Goal: Task Accomplishment & Management: Use online tool/utility

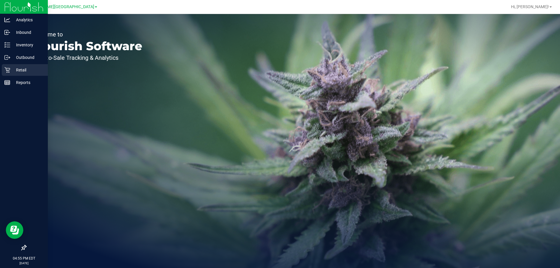
click at [25, 73] on p "Retail" at bounding box center [27, 69] width 35 height 7
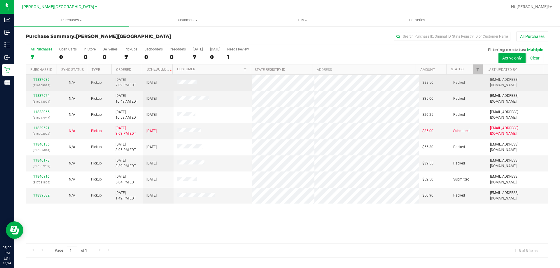
drag, startPoint x: 199, startPoint y: 83, endPoint x: 175, endPoint y: 83, distance: 23.9
click at [175, 83] on td at bounding box center [212, 83] width 78 height 16
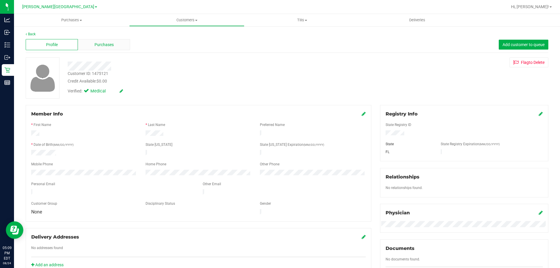
click at [97, 43] on span "Purchases" at bounding box center [103, 45] width 19 height 6
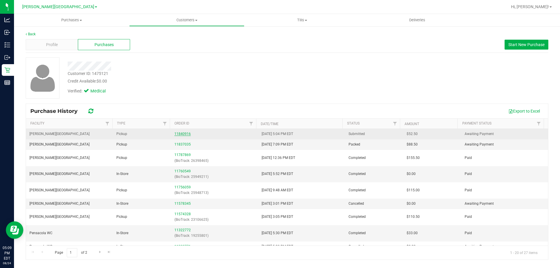
click at [183, 133] on link "11840916" at bounding box center [182, 134] width 16 height 4
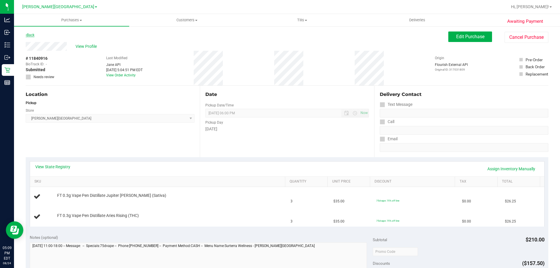
click at [27, 36] on link "Back" at bounding box center [30, 35] width 9 height 4
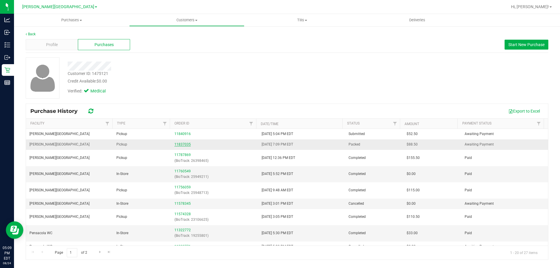
click at [178, 143] on link "11837035" at bounding box center [182, 144] width 16 height 4
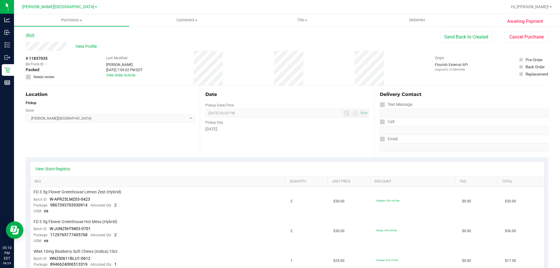
click at [30, 34] on link "Back" at bounding box center [30, 35] width 9 height 4
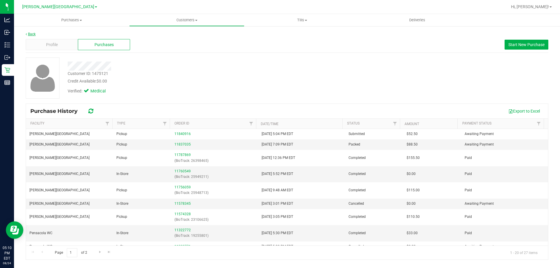
click at [27, 34] on link "Back" at bounding box center [31, 34] width 10 height 4
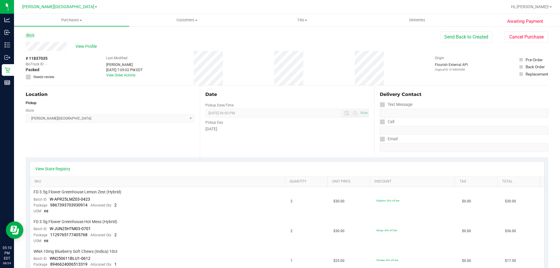
click at [31, 36] on link "Back" at bounding box center [30, 35] width 9 height 4
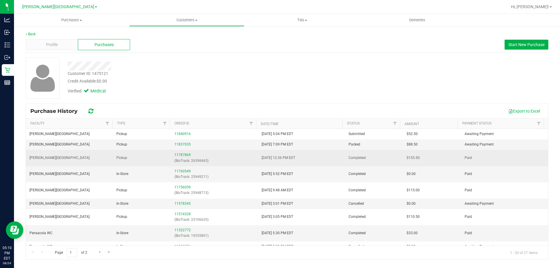
drag, startPoint x: 294, startPoint y: 160, endPoint x: 296, endPoint y: 164, distance: 5.1
click at [296, 165] on div "Purchase History Export to Excel Facility Type Order ID Date/Time Status Amount…" at bounding box center [287, 181] width 522 height 156
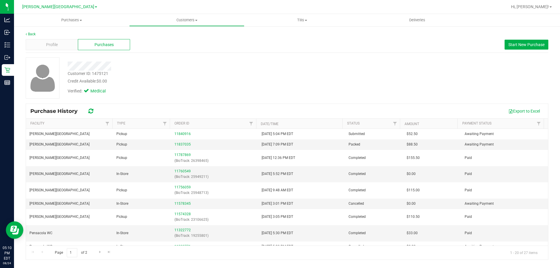
click at [278, 91] on div "Verified: Medical" at bounding box center [196, 90] width 266 height 13
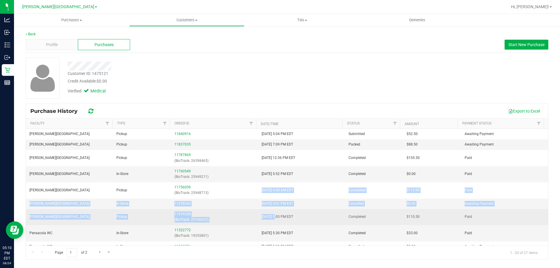
drag, startPoint x: 274, startPoint y: 212, endPoint x: 272, endPoint y: 222, distance: 11.0
click at [273, 217] on tbody "[PERSON_NAME][GEOGRAPHIC_DATA] WC Pickup 11840916 [DATE] 5:04 PM EDT Submitted …" at bounding box center [287, 259] width 522 height 261
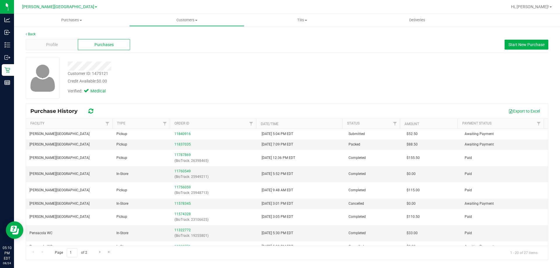
click at [258, 86] on div "Verified: Medical" at bounding box center [196, 90] width 266 height 13
click at [286, 45] on div "Profile Purchases Start New Purchase" at bounding box center [287, 45] width 522 height 16
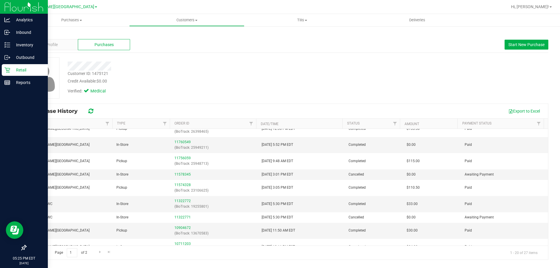
click at [38, 72] on p "Retail" at bounding box center [27, 69] width 35 height 7
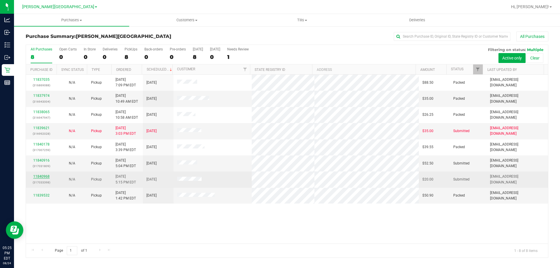
click at [39, 177] on link "11840968" at bounding box center [41, 176] width 16 height 4
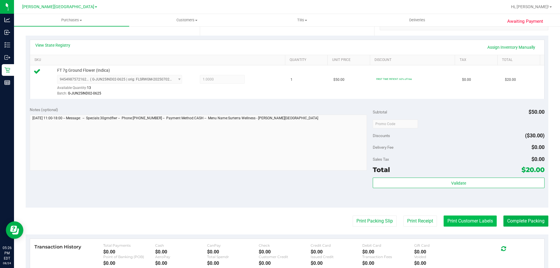
scroll to position [146, 0]
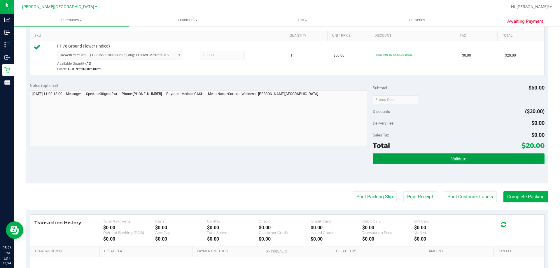
click at [474, 157] on button "Validate" at bounding box center [458, 158] width 171 height 10
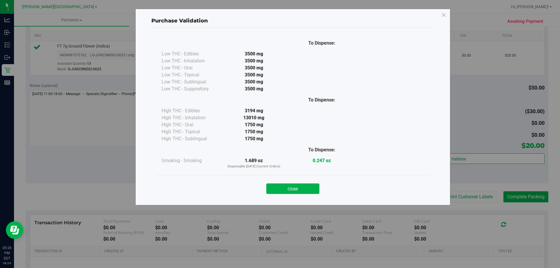
drag, startPoint x: 310, startPoint y: 185, endPoint x: 375, endPoint y: 191, distance: 65.2
click at [311, 185] on button "Close" at bounding box center [292, 188] width 53 height 10
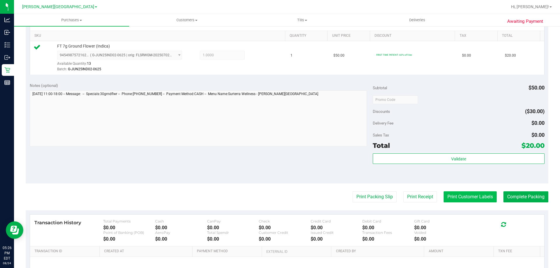
click at [443, 193] on button "Print Customer Labels" at bounding box center [469, 196] width 53 height 11
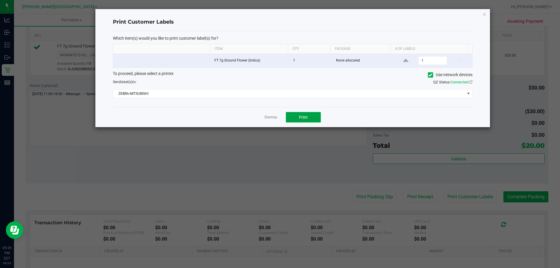
click at [309, 115] on button "Print" at bounding box center [303, 117] width 35 height 10
click at [272, 119] on link "Dismiss" at bounding box center [270, 117] width 13 height 5
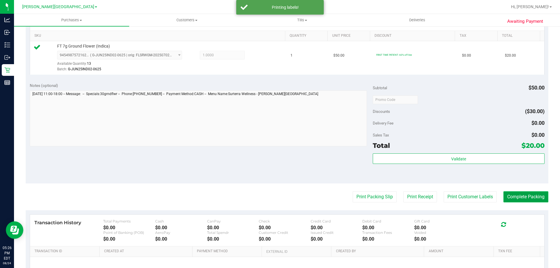
click at [523, 199] on button "Complete Packing" at bounding box center [525, 196] width 45 height 11
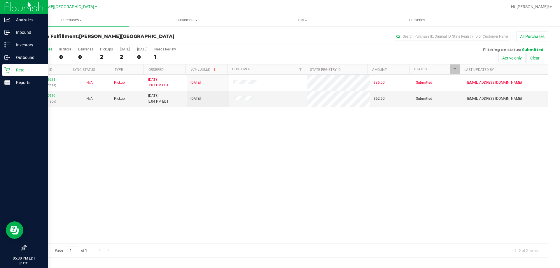
click at [7, 73] on icon at bounding box center [7, 70] width 6 height 6
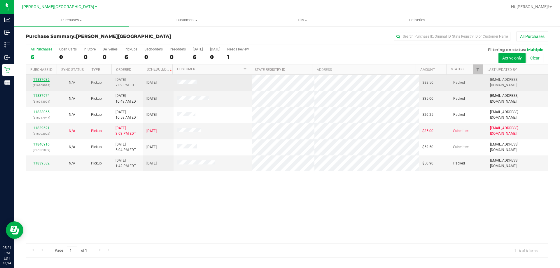
click at [42, 79] on link "11837035" at bounding box center [41, 80] width 16 height 4
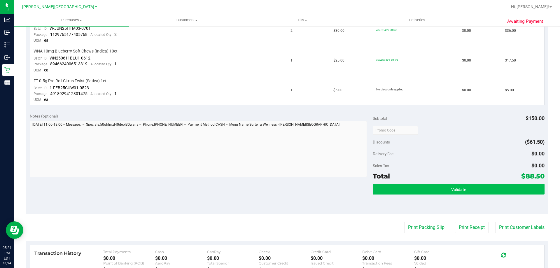
scroll to position [204, 0]
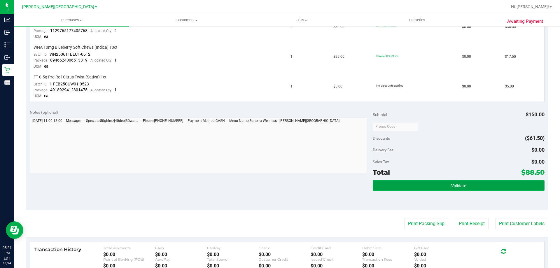
click at [451, 184] on span "Validate" at bounding box center [458, 185] width 15 height 5
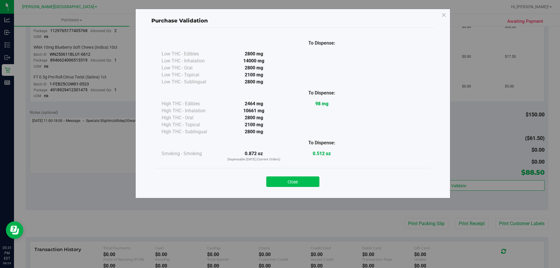
click at [284, 180] on button "Close" at bounding box center [292, 181] width 53 height 10
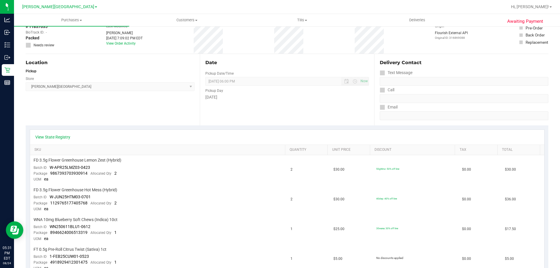
scroll to position [0, 0]
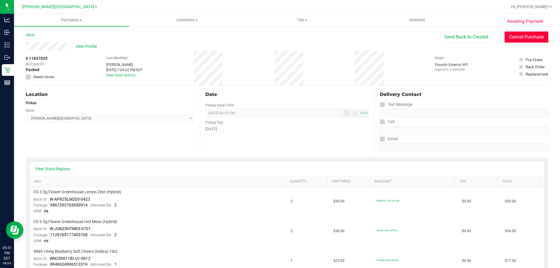
click at [524, 35] on button "Cancel Purchase" at bounding box center [526, 36] width 44 height 11
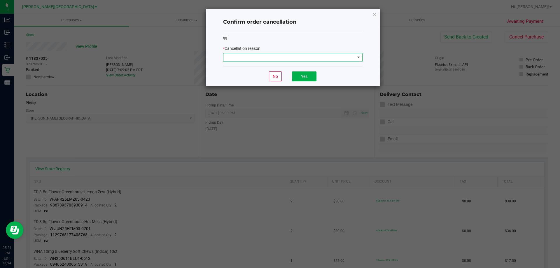
click at [315, 58] on span at bounding box center [288, 57] width 131 height 8
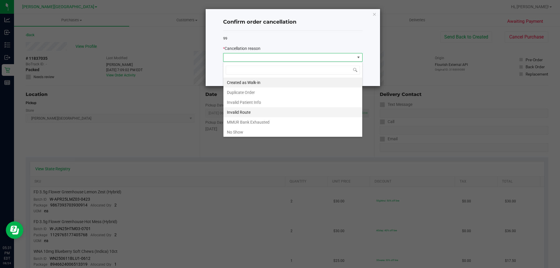
scroll to position [9, 139]
click at [260, 132] on li "No Show" at bounding box center [292, 132] width 139 height 10
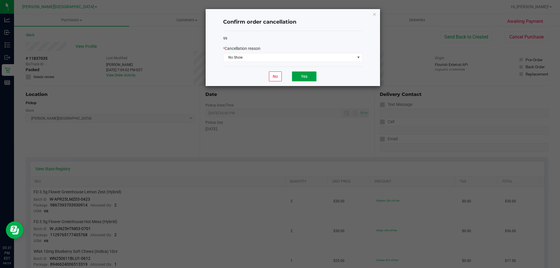
click at [306, 81] on button "Yes" at bounding box center [304, 76] width 24 height 10
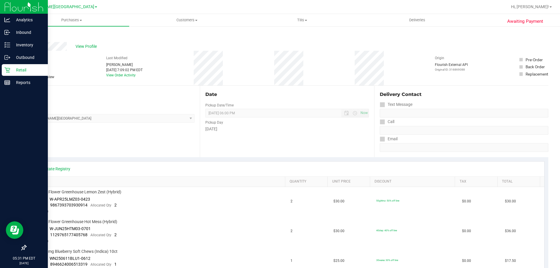
click at [10, 70] on icon at bounding box center [7, 70] width 6 height 6
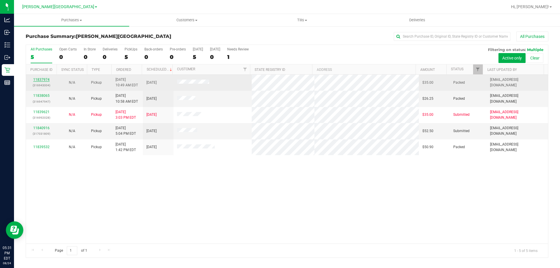
click at [43, 79] on link "11837974" at bounding box center [41, 80] width 16 height 4
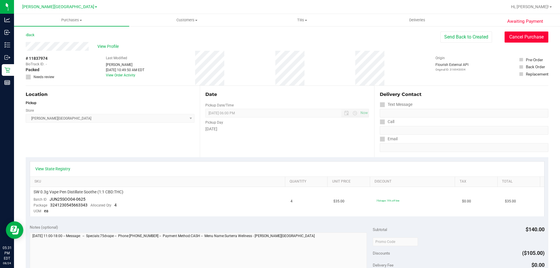
click at [534, 40] on button "Cancel Purchase" at bounding box center [526, 36] width 44 height 11
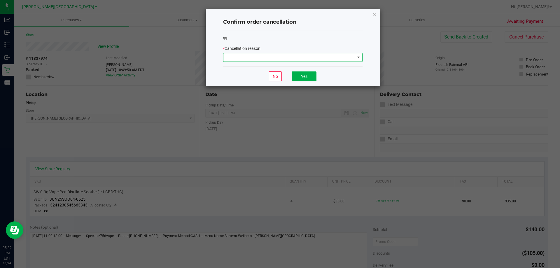
click at [355, 54] on span at bounding box center [357, 57] width 7 height 8
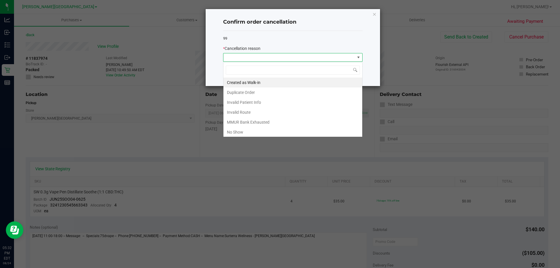
scroll to position [9, 139]
click at [262, 131] on li "No Show" at bounding box center [292, 132] width 139 height 10
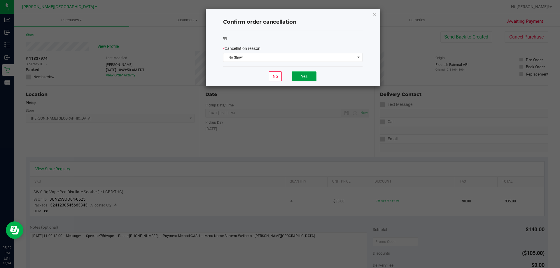
click at [310, 79] on button "Yes" at bounding box center [304, 76] width 24 height 10
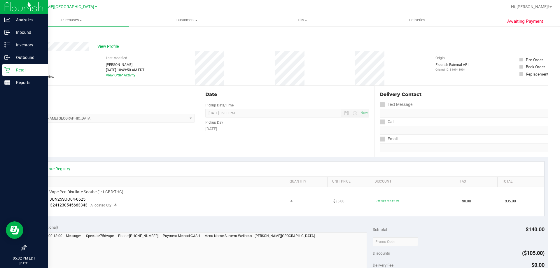
click at [13, 68] on p "Retail" at bounding box center [27, 69] width 35 height 7
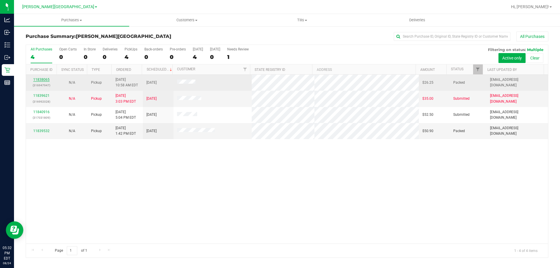
click at [35, 80] on link "11838065" at bounding box center [41, 80] width 16 height 4
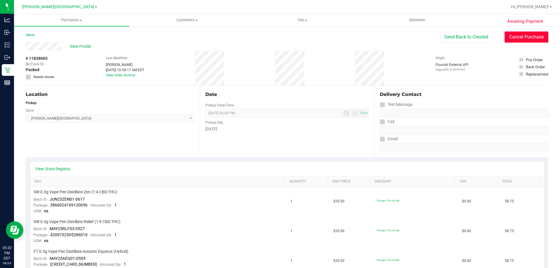
click at [539, 38] on button "Cancel Purchase" at bounding box center [526, 36] width 44 height 11
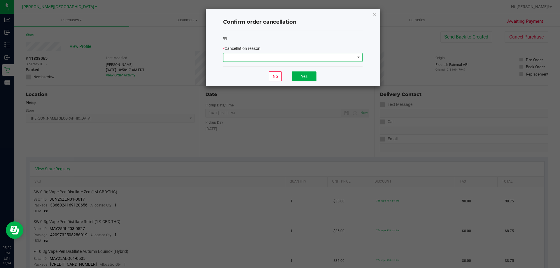
click at [324, 61] on span at bounding box center [288, 57] width 131 height 8
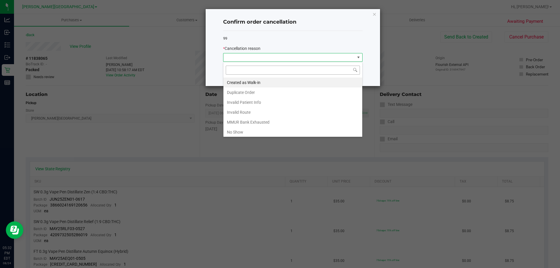
scroll to position [9, 139]
click at [233, 129] on li "No Show" at bounding box center [292, 132] width 139 height 10
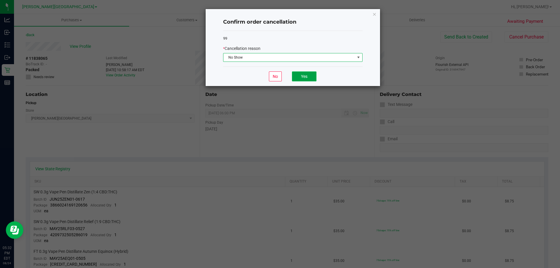
click at [301, 78] on button "Yes" at bounding box center [304, 76] width 24 height 10
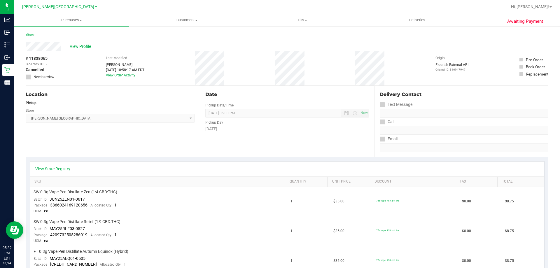
click at [32, 34] on link "Back" at bounding box center [30, 35] width 9 height 4
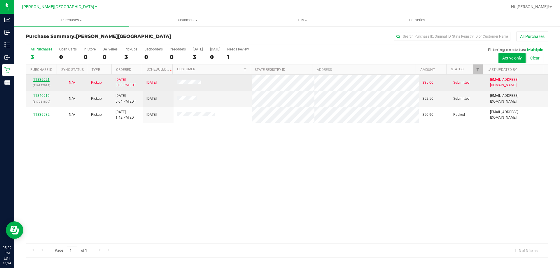
click at [43, 81] on link "11839621" at bounding box center [41, 80] width 16 height 4
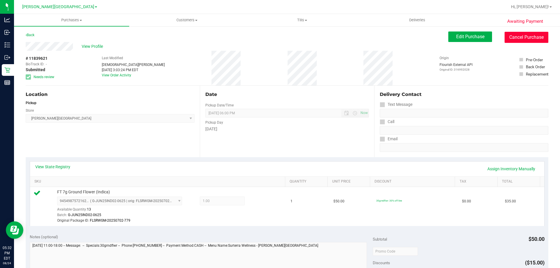
click at [533, 36] on button "Cancel Purchase" at bounding box center [526, 37] width 44 height 11
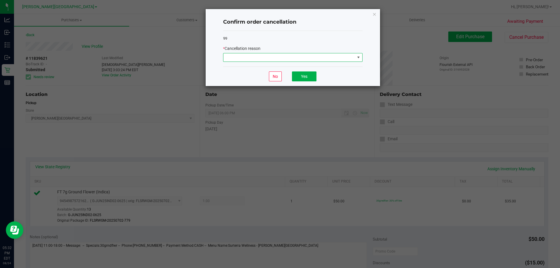
click at [355, 60] on span at bounding box center [357, 57] width 7 height 8
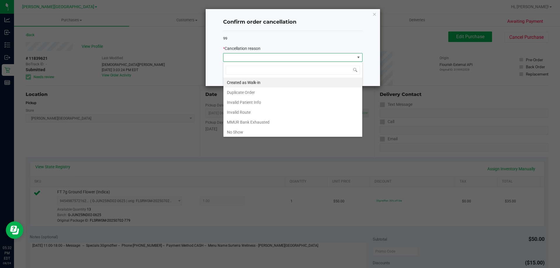
scroll to position [9, 139]
click at [260, 133] on li "No Show" at bounding box center [292, 132] width 139 height 10
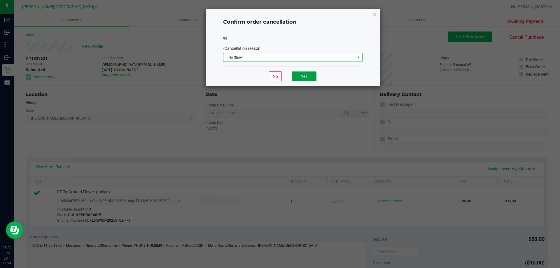
click at [307, 79] on button "Yes" at bounding box center [304, 76] width 24 height 10
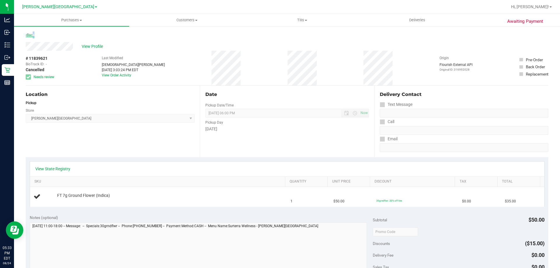
click at [33, 35] on link "Back" at bounding box center [30, 35] width 9 height 4
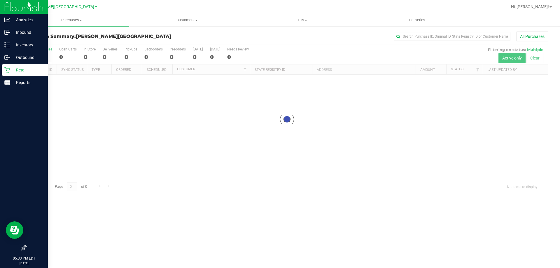
click at [12, 69] on p "Retail" at bounding box center [27, 69] width 35 height 7
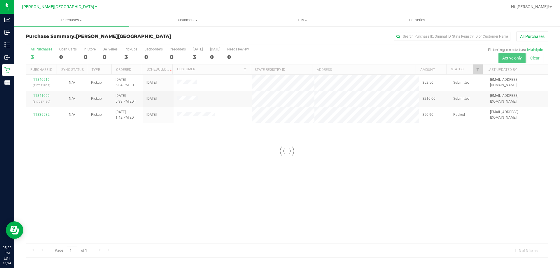
click at [37, 116] on div at bounding box center [287, 151] width 522 height 212
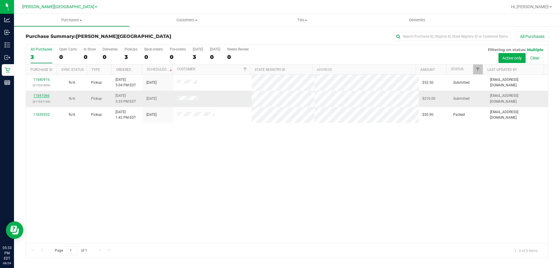
click at [40, 95] on link "11841066" at bounding box center [41, 96] width 16 height 4
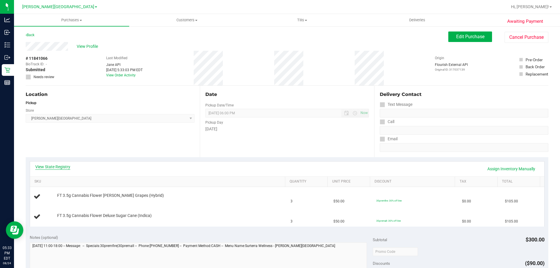
click at [42, 167] on link "View State Registry" at bounding box center [52, 167] width 35 height 6
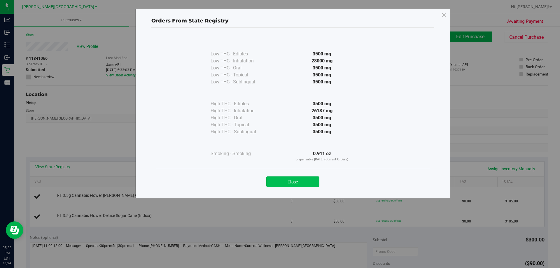
click at [298, 183] on button "Close" at bounding box center [292, 181] width 53 height 10
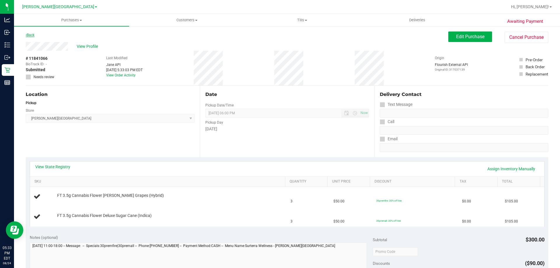
click at [30, 35] on link "Back" at bounding box center [30, 35] width 9 height 4
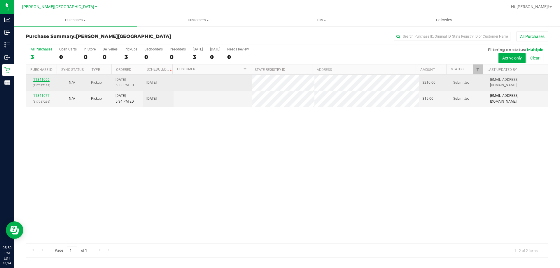
click at [46, 78] on link "11841066" at bounding box center [41, 80] width 16 height 4
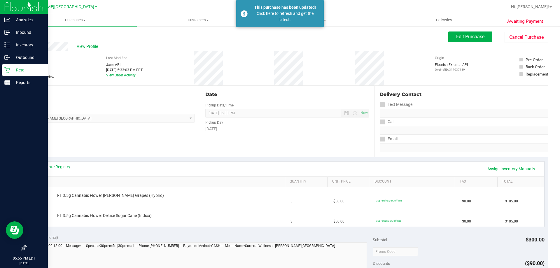
click at [11, 66] on div "Retail" at bounding box center [25, 70] width 46 height 12
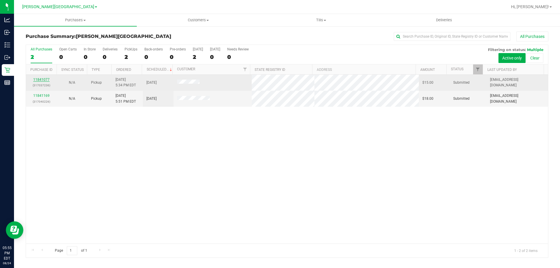
click at [42, 80] on link "11841077" at bounding box center [41, 80] width 16 height 4
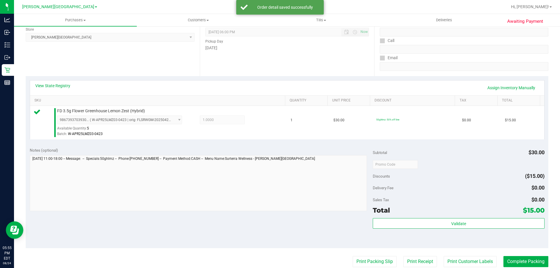
scroll to position [146, 0]
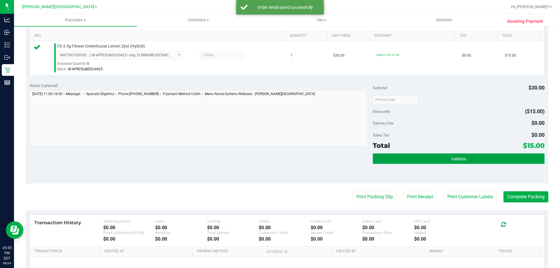
click at [447, 161] on button "Validate" at bounding box center [458, 158] width 171 height 10
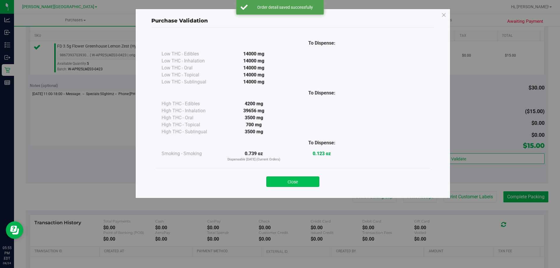
click at [298, 182] on button "Close" at bounding box center [292, 181] width 53 height 10
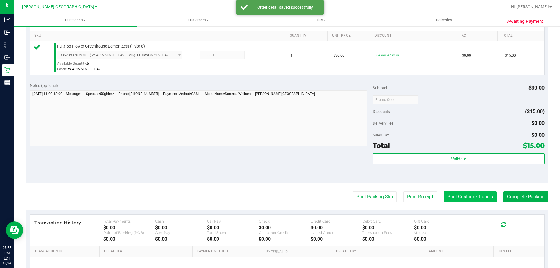
click at [456, 192] on button "Print Customer Labels" at bounding box center [469, 196] width 53 height 11
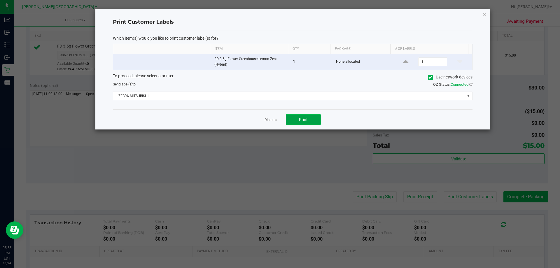
click at [312, 121] on button "Print" at bounding box center [303, 119] width 35 height 10
drag, startPoint x: 269, startPoint y: 120, endPoint x: 382, endPoint y: 151, distance: 116.8
click at [270, 120] on link "Dismiss" at bounding box center [270, 119] width 13 height 5
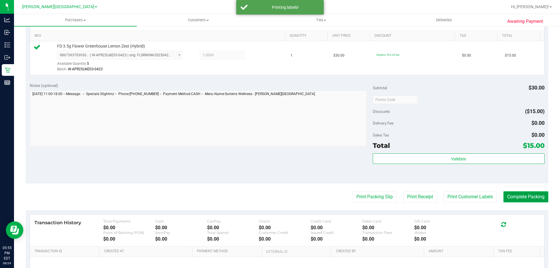
click at [514, 196] on button "Complete Packing" at bounding box center [525, 196] width 45 height 11
